Goal: Task Accomplishment & Management: Manage account settings

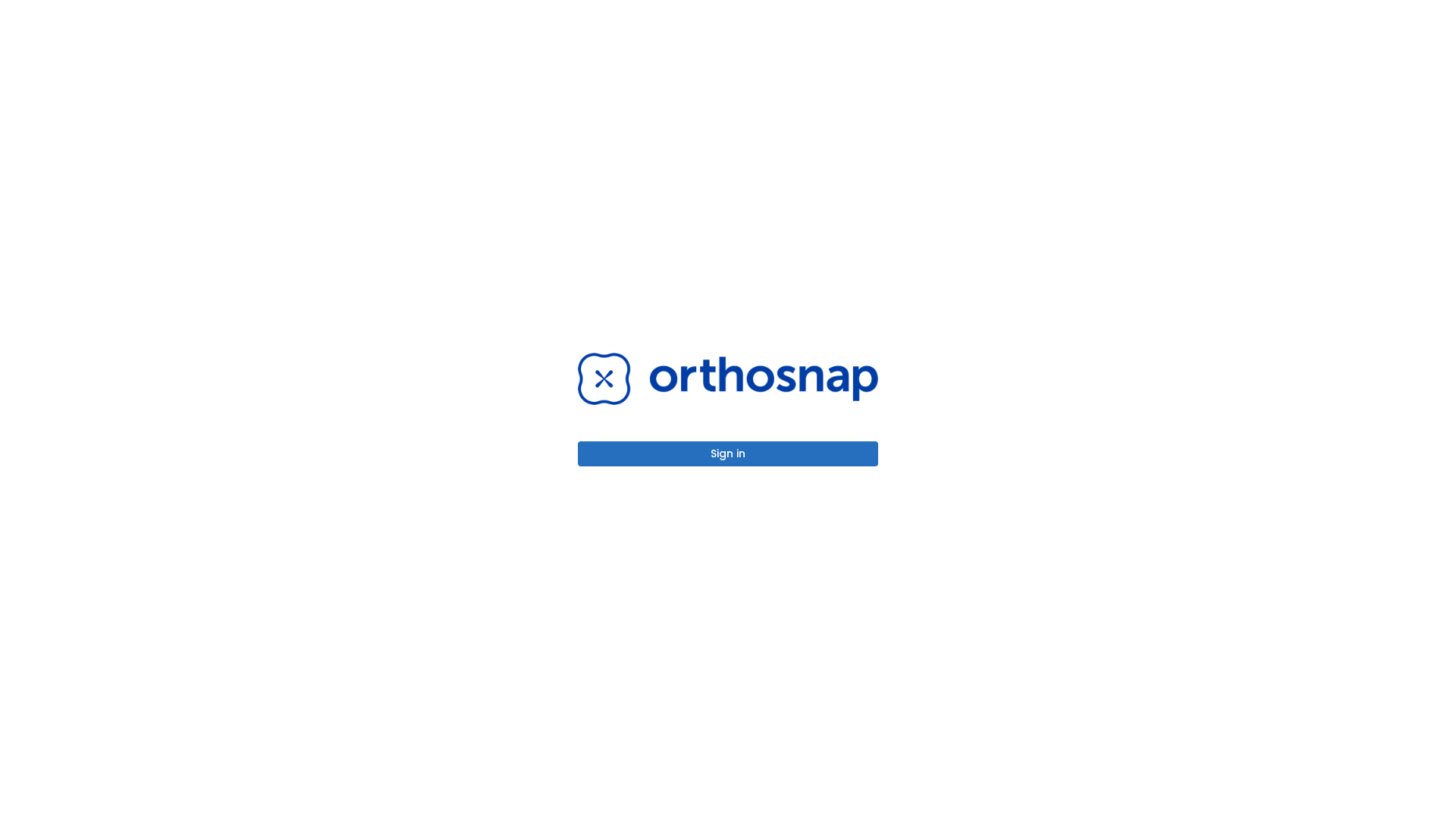
click at [728, 454] on button "Sign in" at bounding box center [728, 454] width 301 height 25
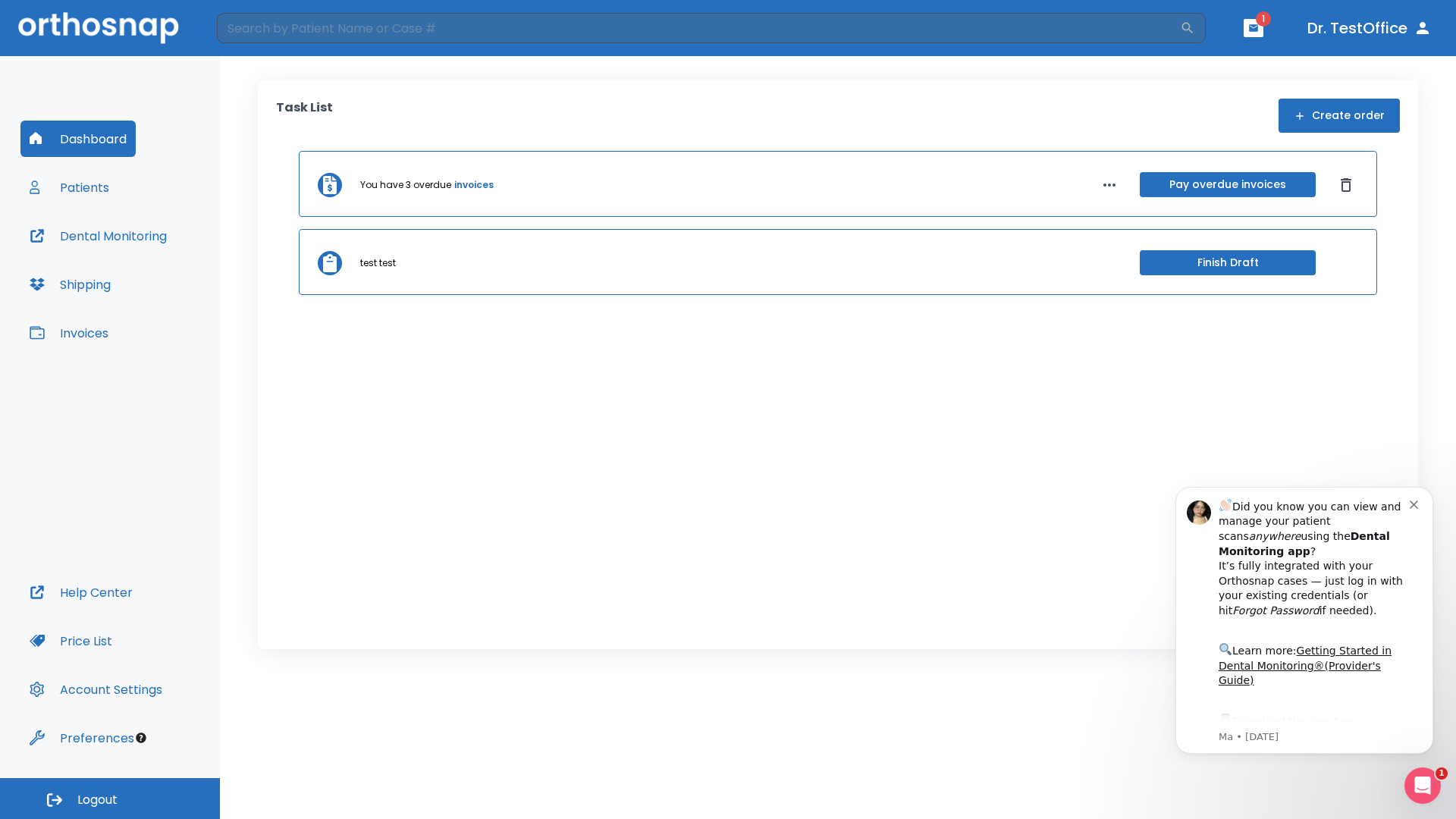
click at [110, 798] on span "Logout" at bounding box center [97, 800] width 40 height 17
